Goal: Check status: Check status

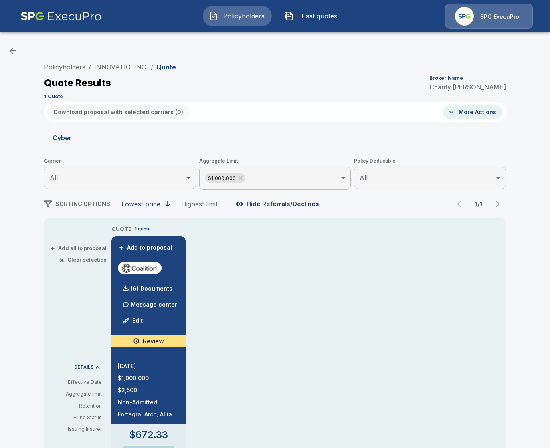
click at [71, 69] on link "Policyholders" at bounding box center [64, 67] width 41 height 8
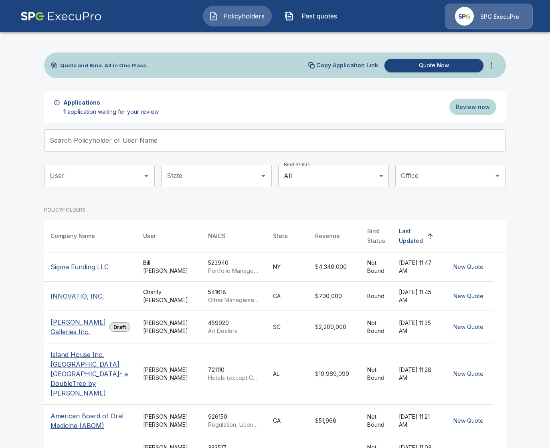
click at [227, 147] on input "Search Policyholder or User Name" at bounding box center [270, 140] width 453 height 22
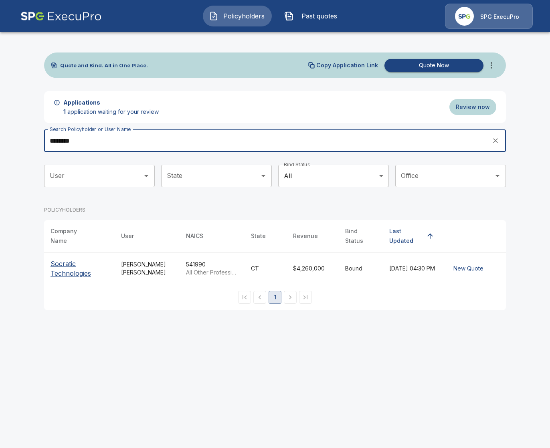
type input "********"
click at [67, 260] on p "Socratic Technologies" at bounding box center [79, 268] width 58 height 19
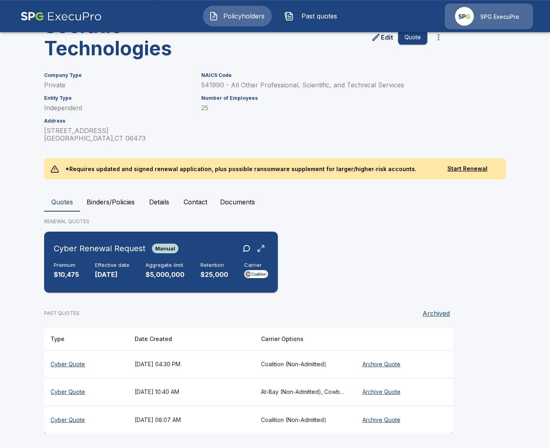
scroll to position [69, 0]
click at [234, 389] on th "August 28, 2025 at 10:40 AM" at bounding box center [191, 392] width 126 height 28
click at [219, 282] on div "Cyber Renewal Request Manual Premium $10,475 Effective date 9/17/2025 Aggregate…" at bounding box center [160, 262] width 227 height 55
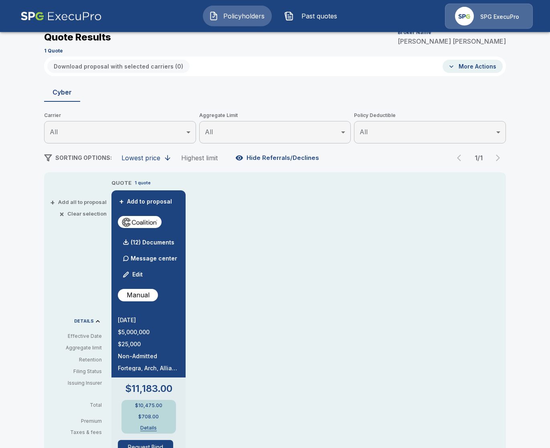
scroll to position [46, 0]
click at [25, 76] on div "Policyholders / Socratic Technologies / Quote Quote Results Broker Name Tricia …" at bounding box center [275, 384] width 550 height 784
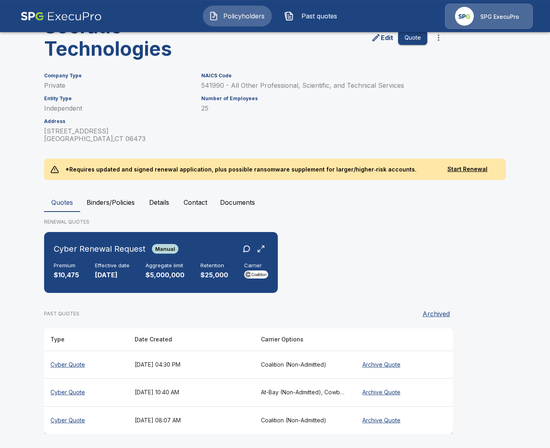
scroll to position [69, 0]
click at [536, 217] on main "Policyholders / Socratic Technologies Socratic Technologies Edit Quote Company …" at bounding box center [275, 190] width 550 height 518
